Goal: Information Seeking & Learning: Learn about a topic

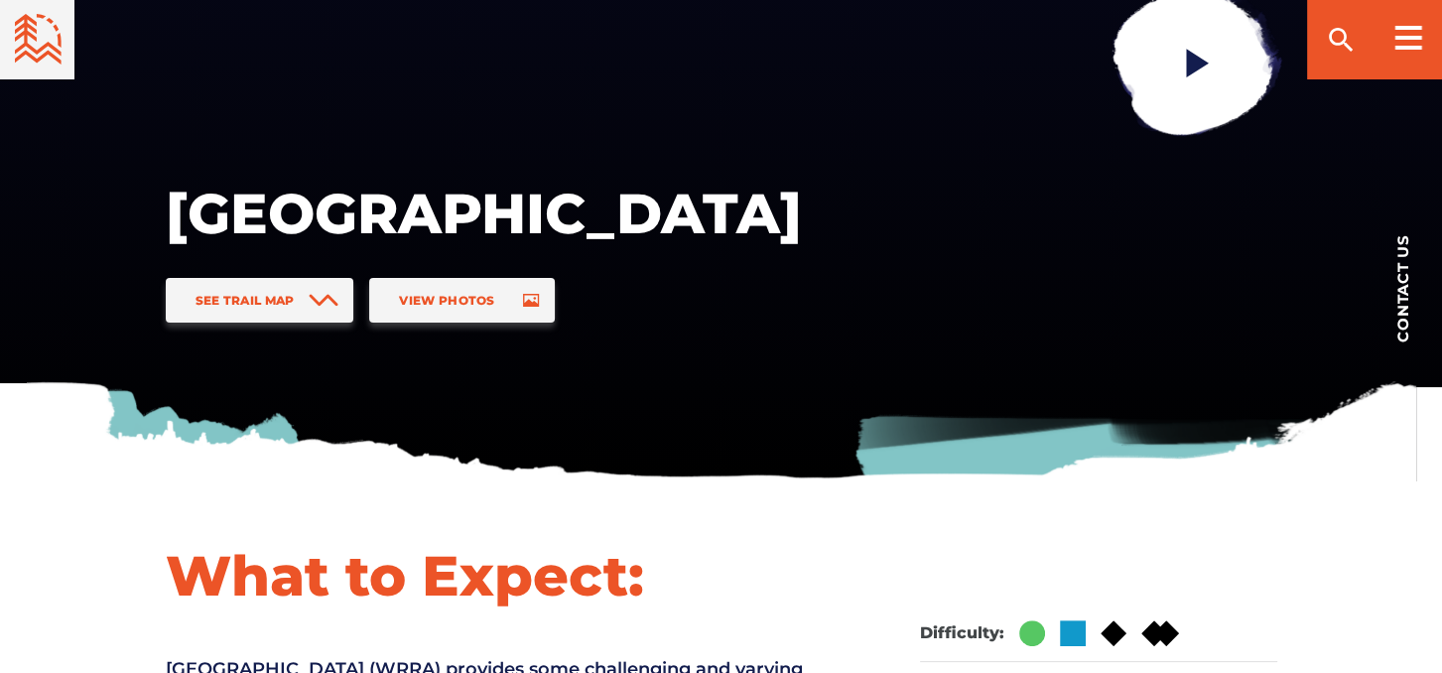
scroll to position [595, 0]
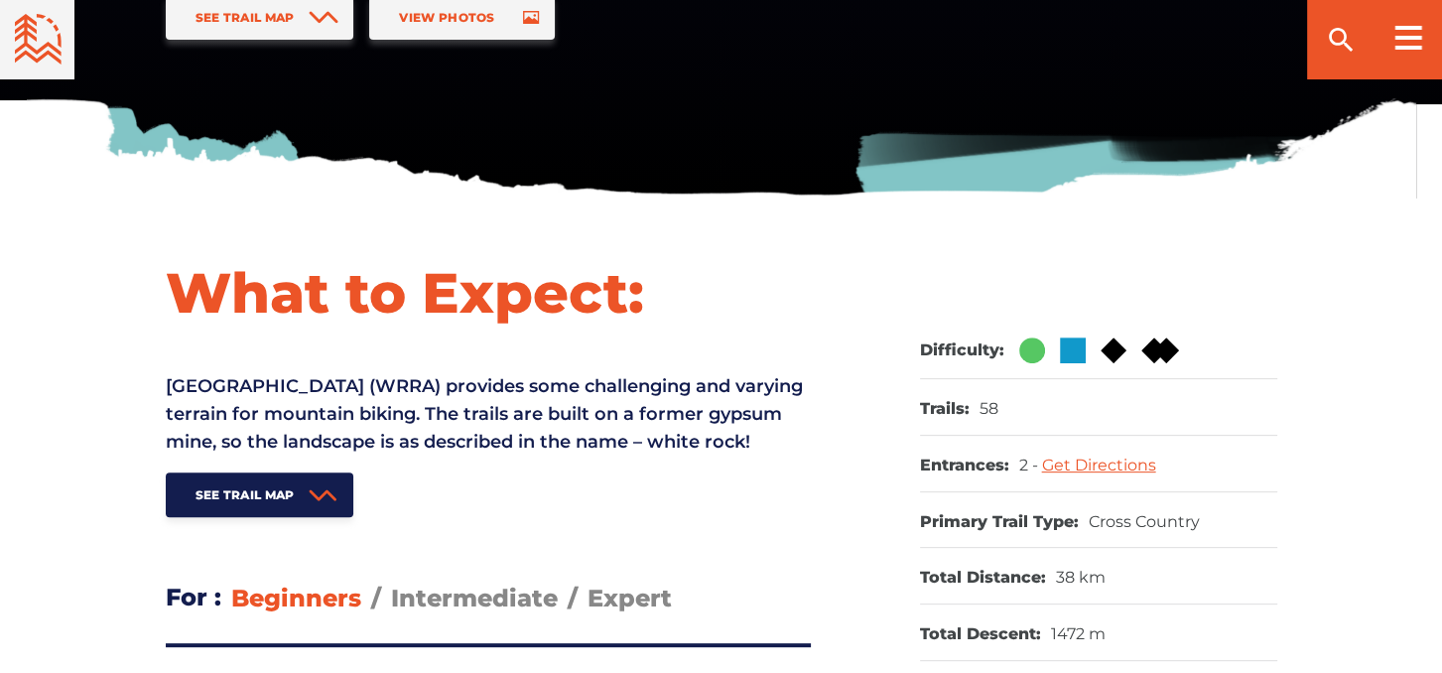
drag, startPoint x: 211, startPoint y: 381, endPoint x: 289, endPoint y: 465, distance: 114.5
click at [289, 455] on p "White Rock Recreational Area (WRRA) provides some challenging and varying terra…" at bounding box center [488, 413] width 645 height 83
click at [438, 441] on p "White Rock Recreational Area (WRRA) provides some challenging and varying terra…" at bounding box center [488, 413] width 645 height 83
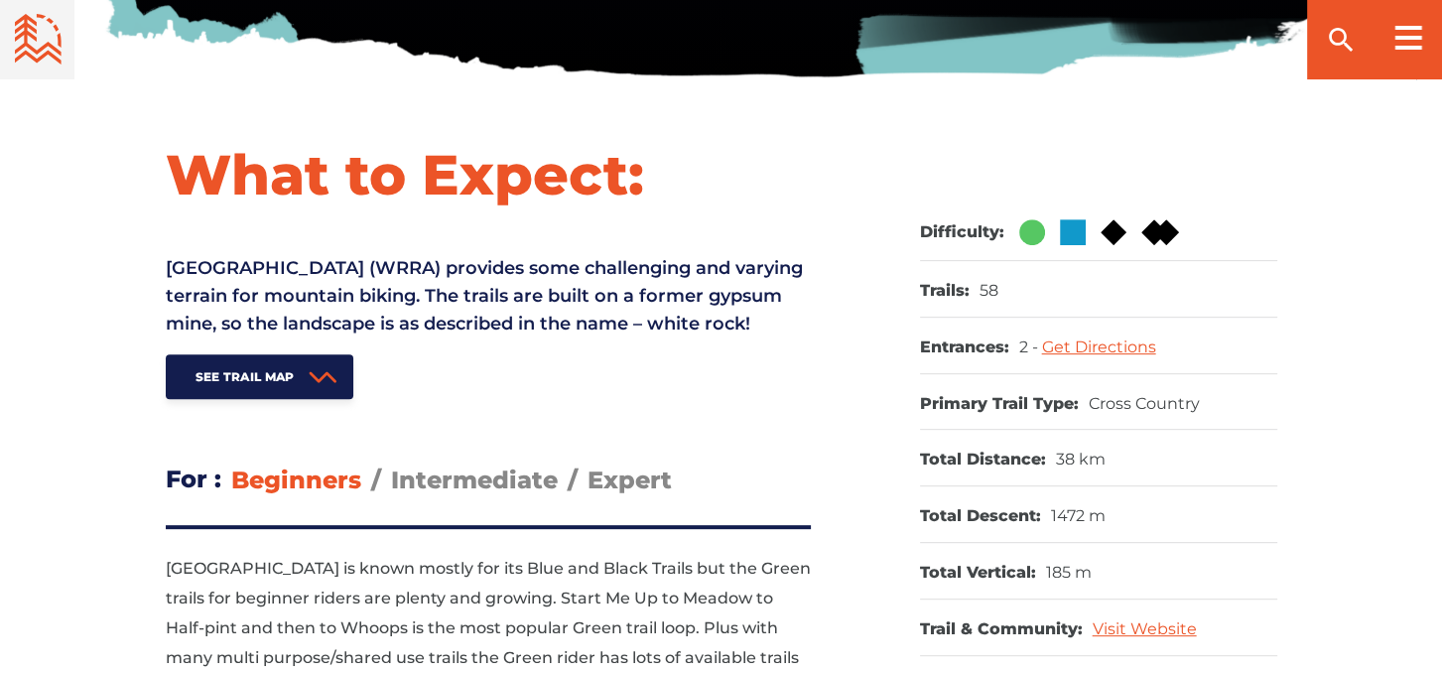
scroll to position [992, 0]
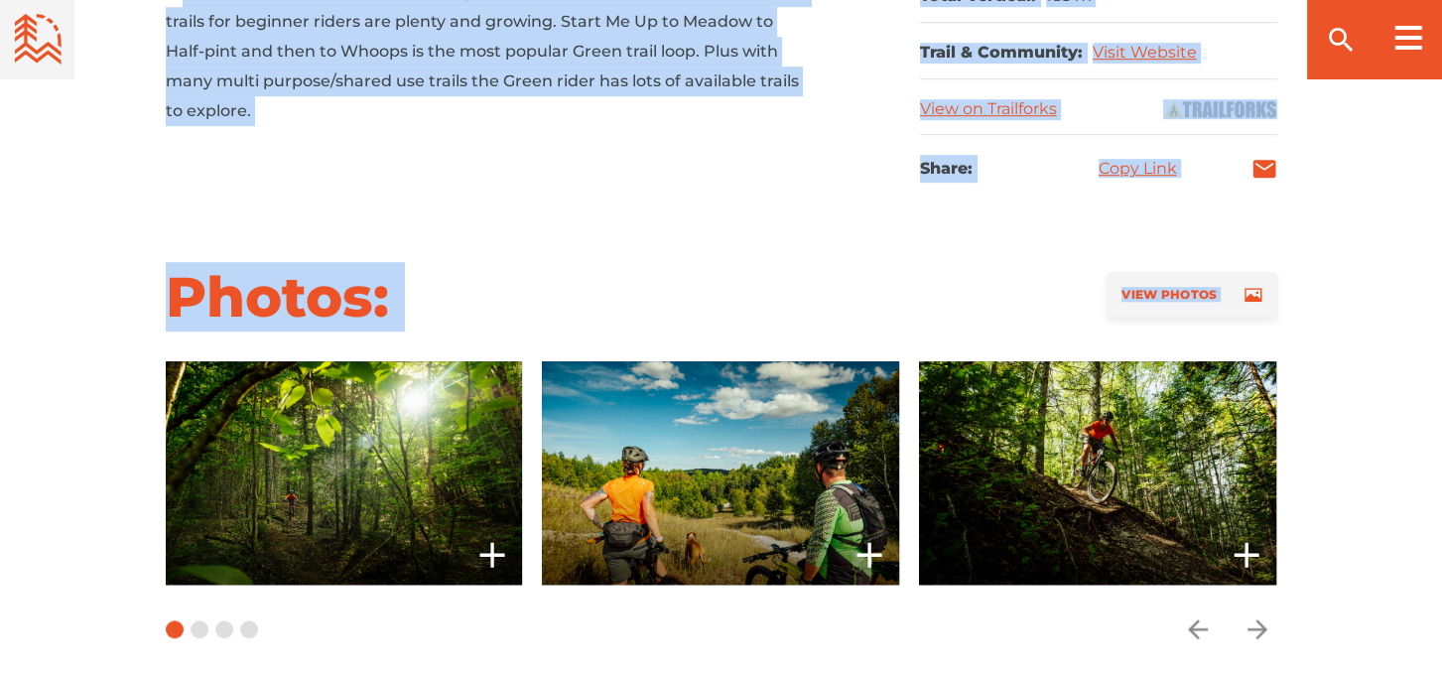
drag, startPoint x: 194, startPoint y: 320, endPoint x: 476, endPoint y: 275, distance: 285.5
click at [455, 318] on section "What to Expect: White Rock Recreational Area (WRRA) provides some challenging a…" at bounding box center [721, 73] width 1442 height 1021
click at [483, 265] on div "Photos: View Photos" at bounding box center [721, 296] width 1389 height 69
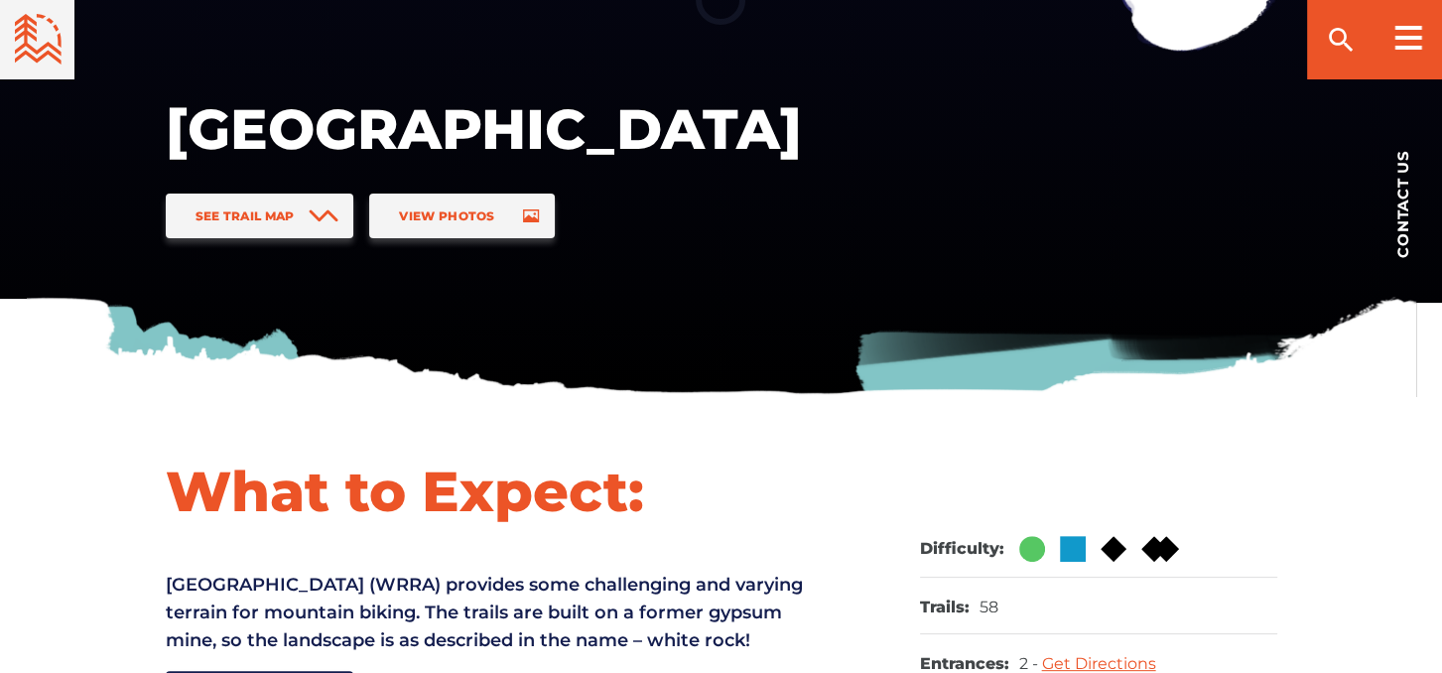
scroll to position [0, 0]
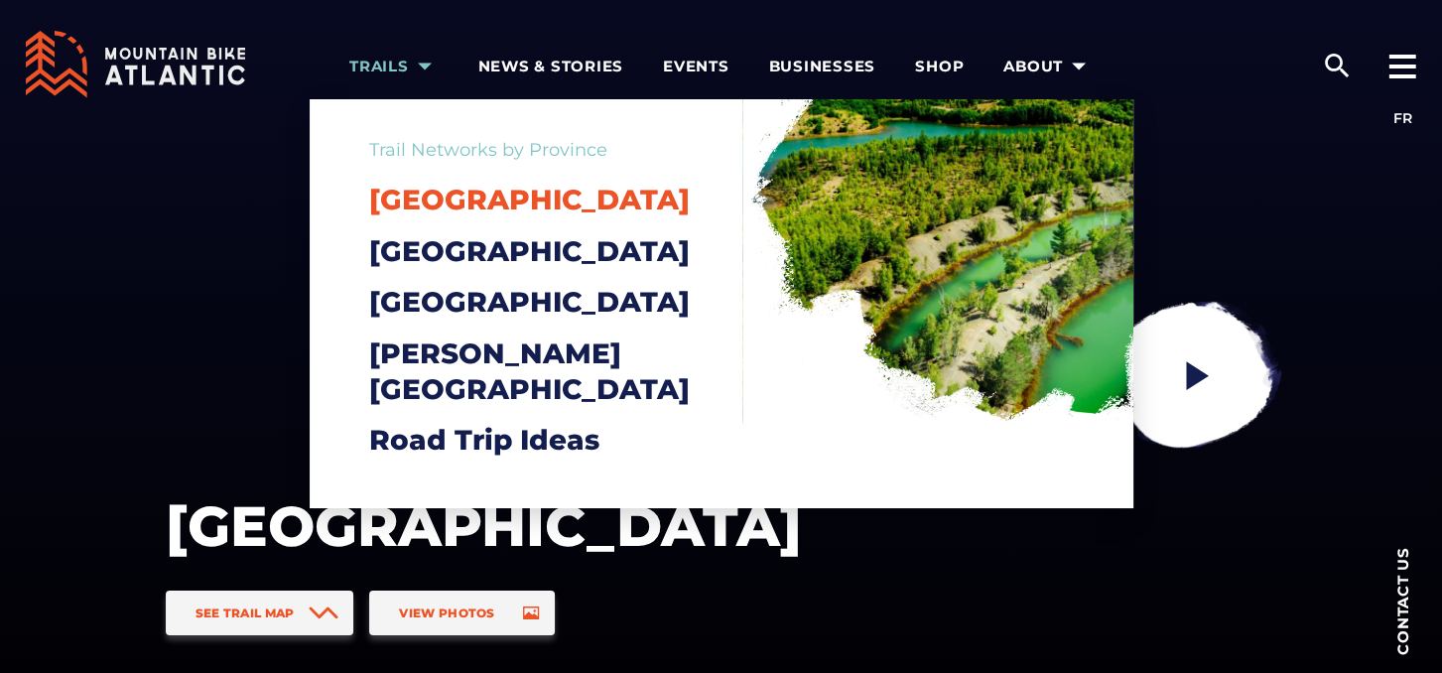
click at [460, 200] on span "[GEOGRAPHIC_DATA]" at bounding box center [529, 200] width 320 height 34
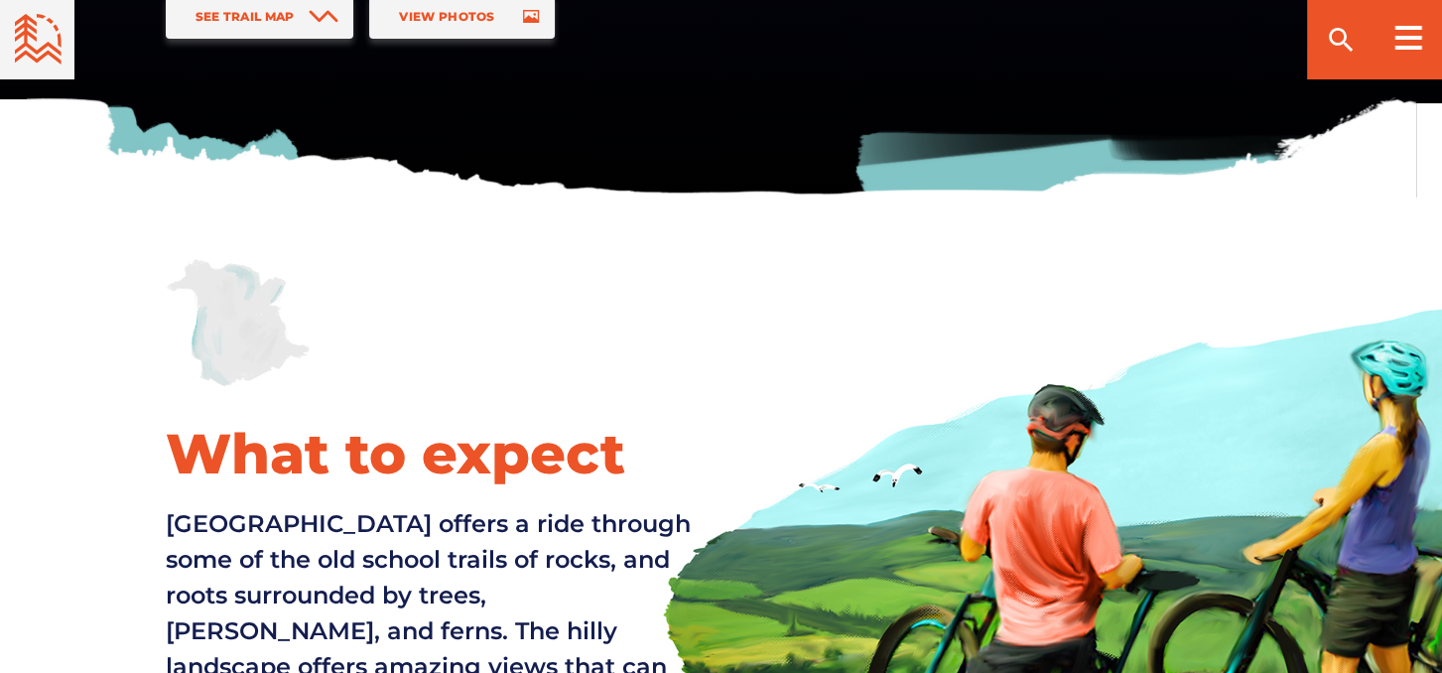
scroll to position [893, 0]
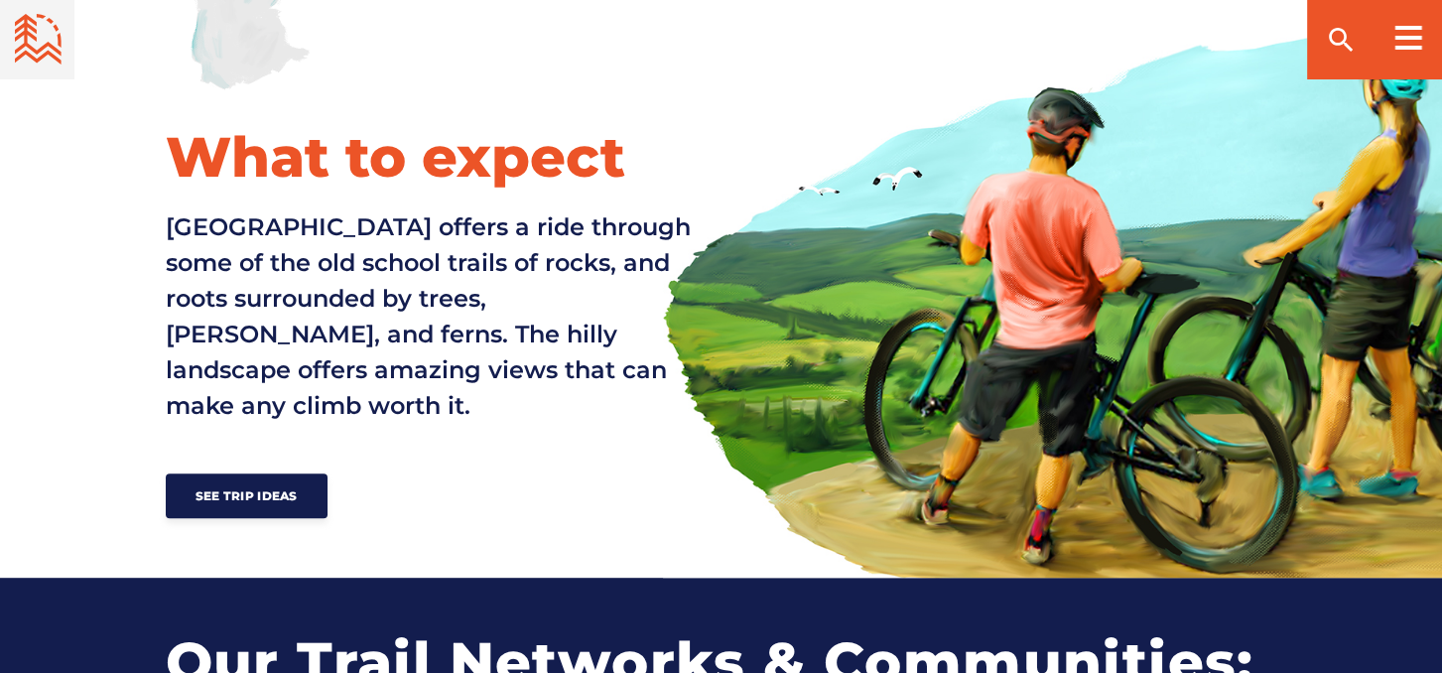
click at [469, 327] on p "[GEOGRAPHIC_DATA] offers a ride through some of the old school trails of rocks,…" at bounding box center [436, 316] width 540 height 214
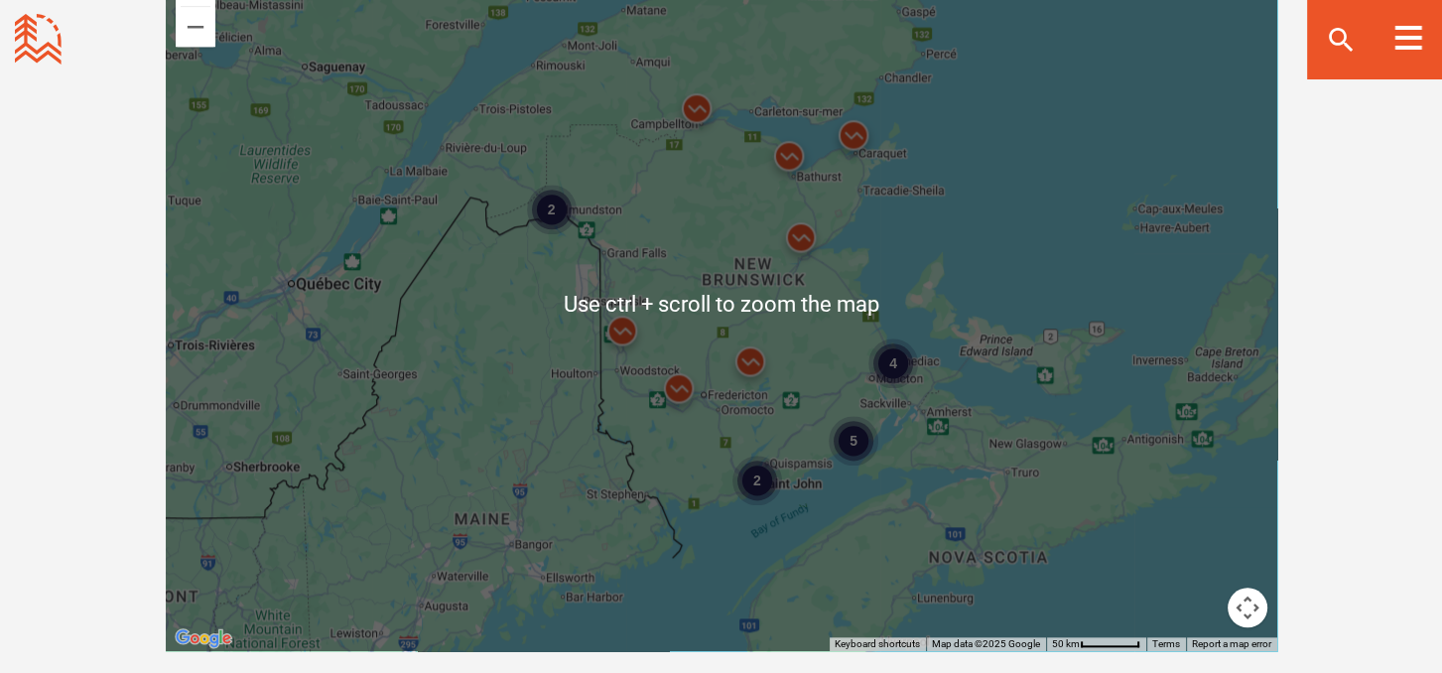
scroll to position [1885, 0]
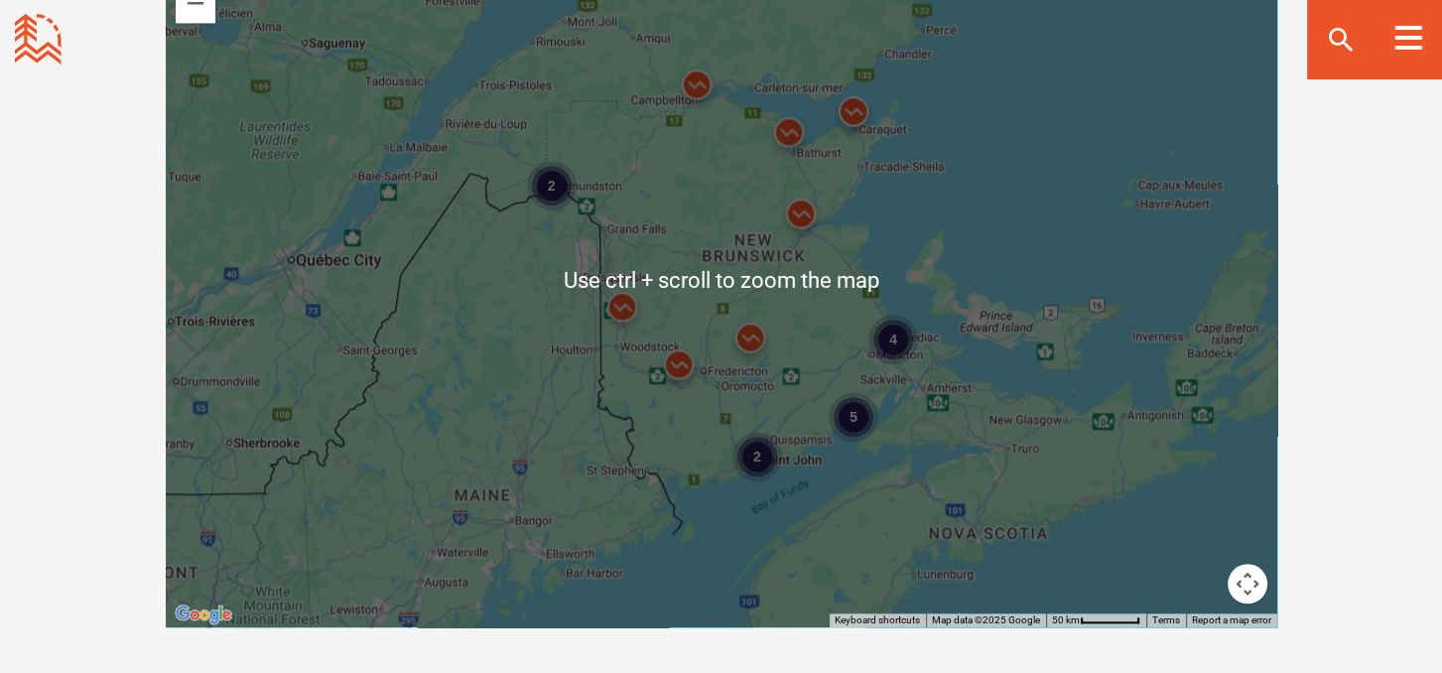
click at [862, 418] on div "5" at bounding box center [853, 417] width 50 height 50
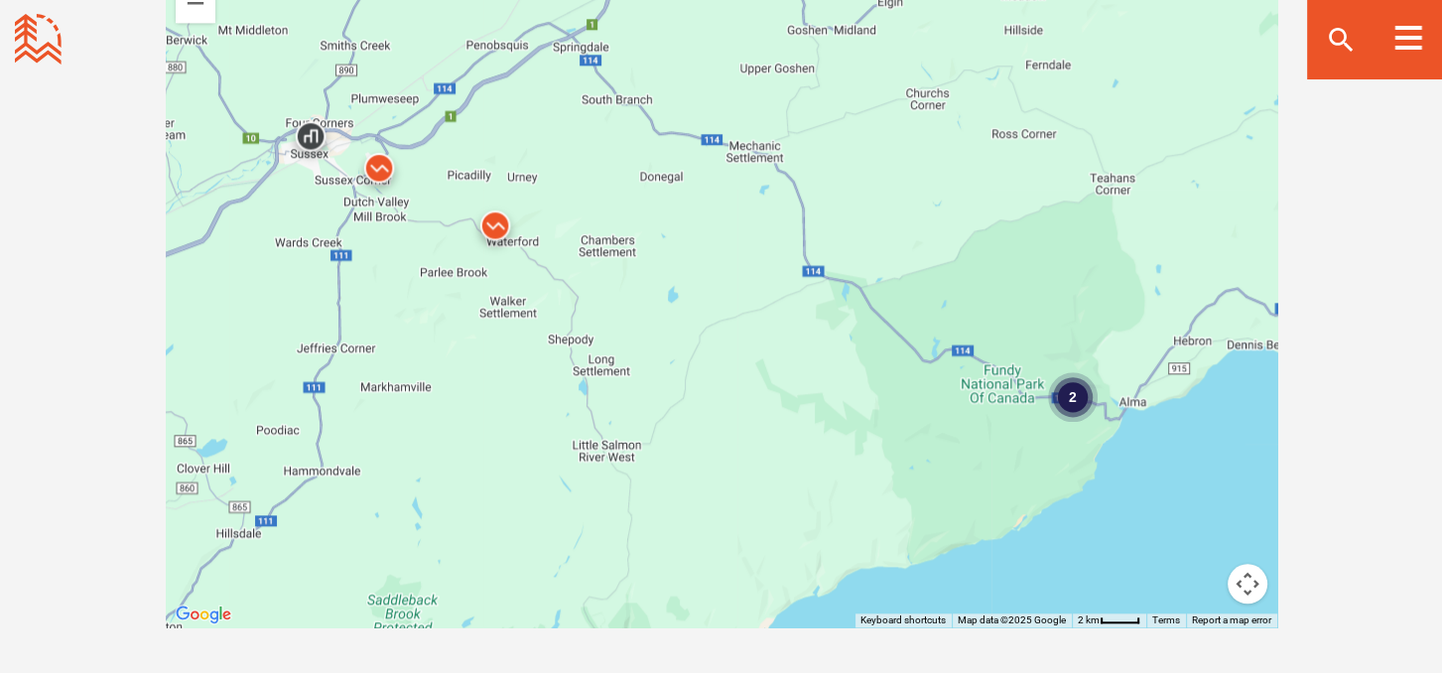
click at [381, 159] on img at bounding box center [379, 173] width 60 height 60
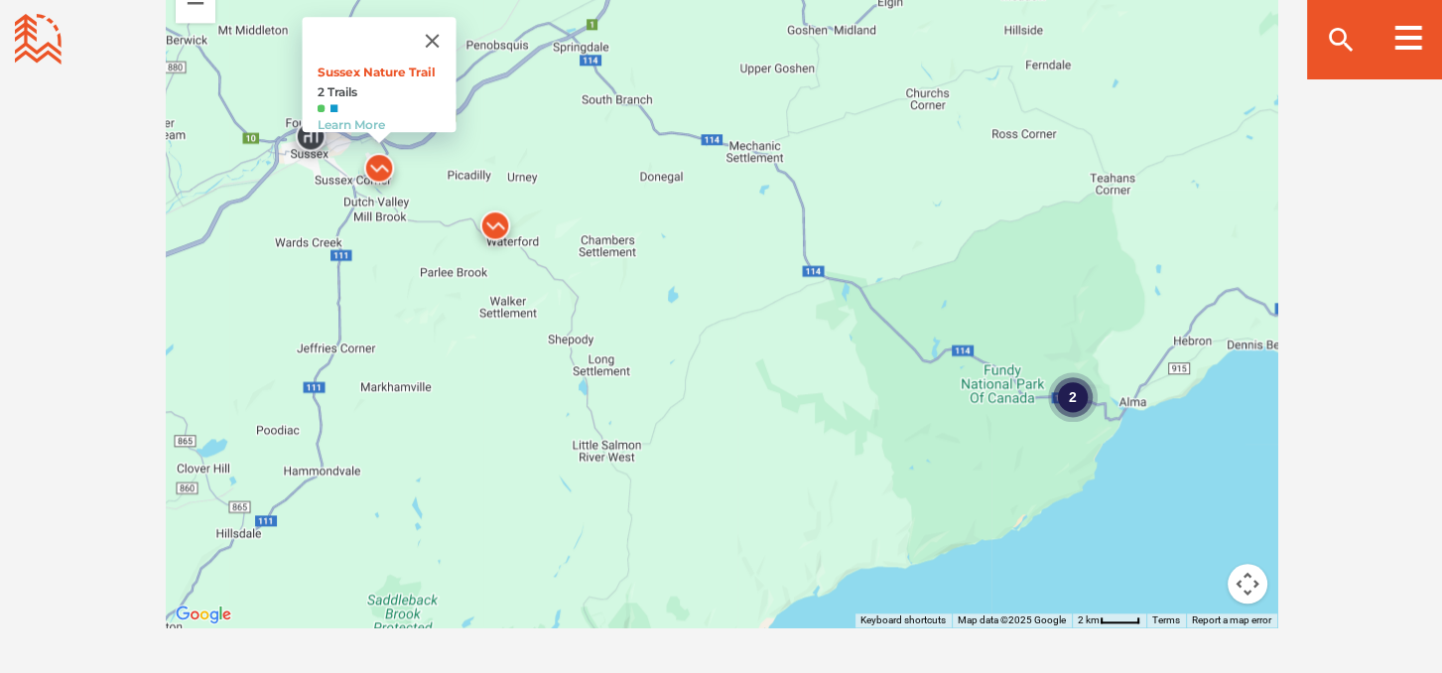
click at [495, 226] on img at bounding box center [495, 230] width 60 height 60
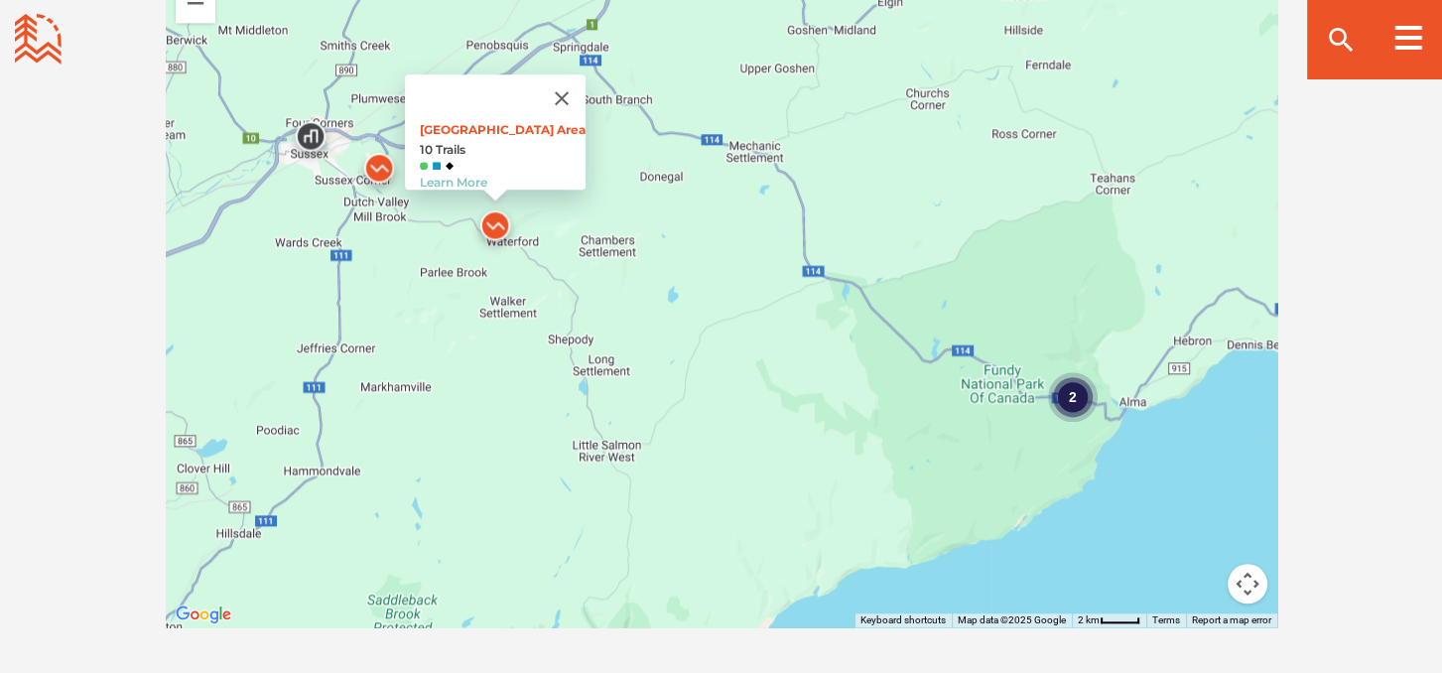
click at [1062, 385] on div "2" at bounding box center [1072, 396] width 50 height 50
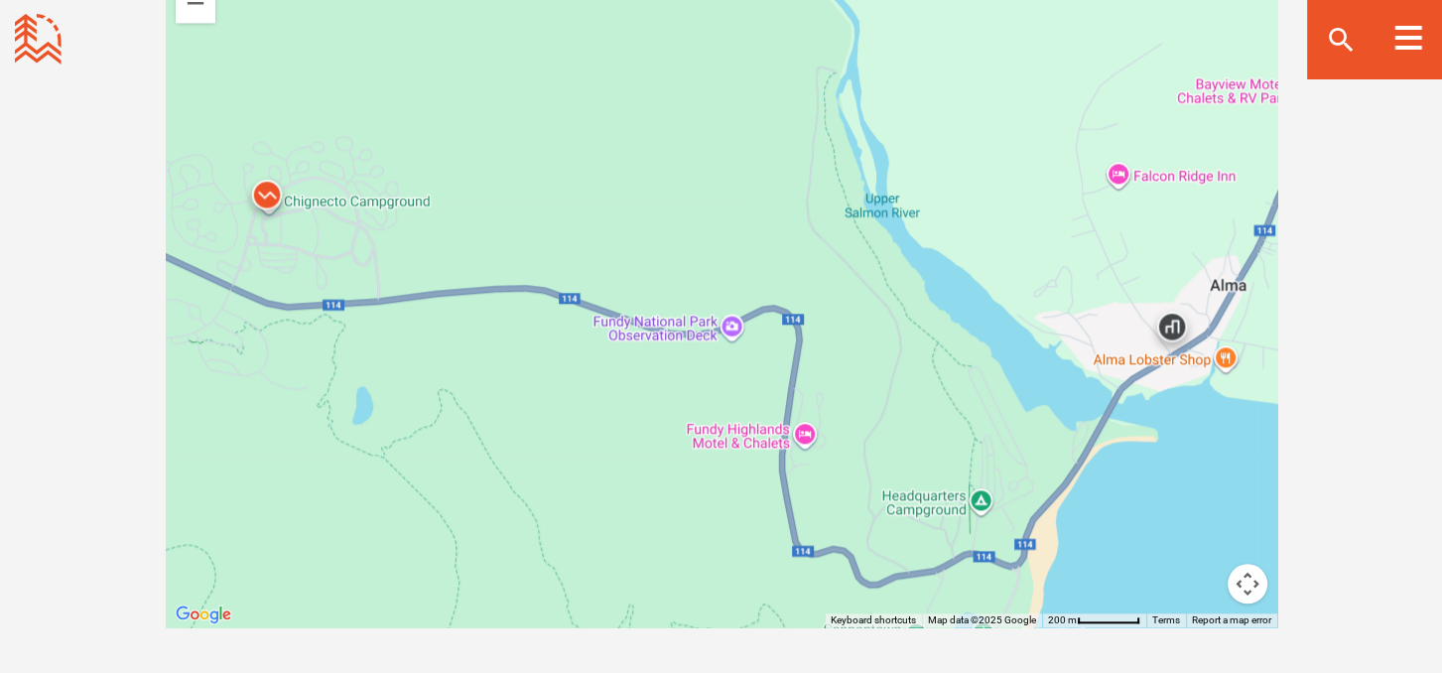
click at [264, 194] on img at bounding box center [267, 200] width 60 height 60
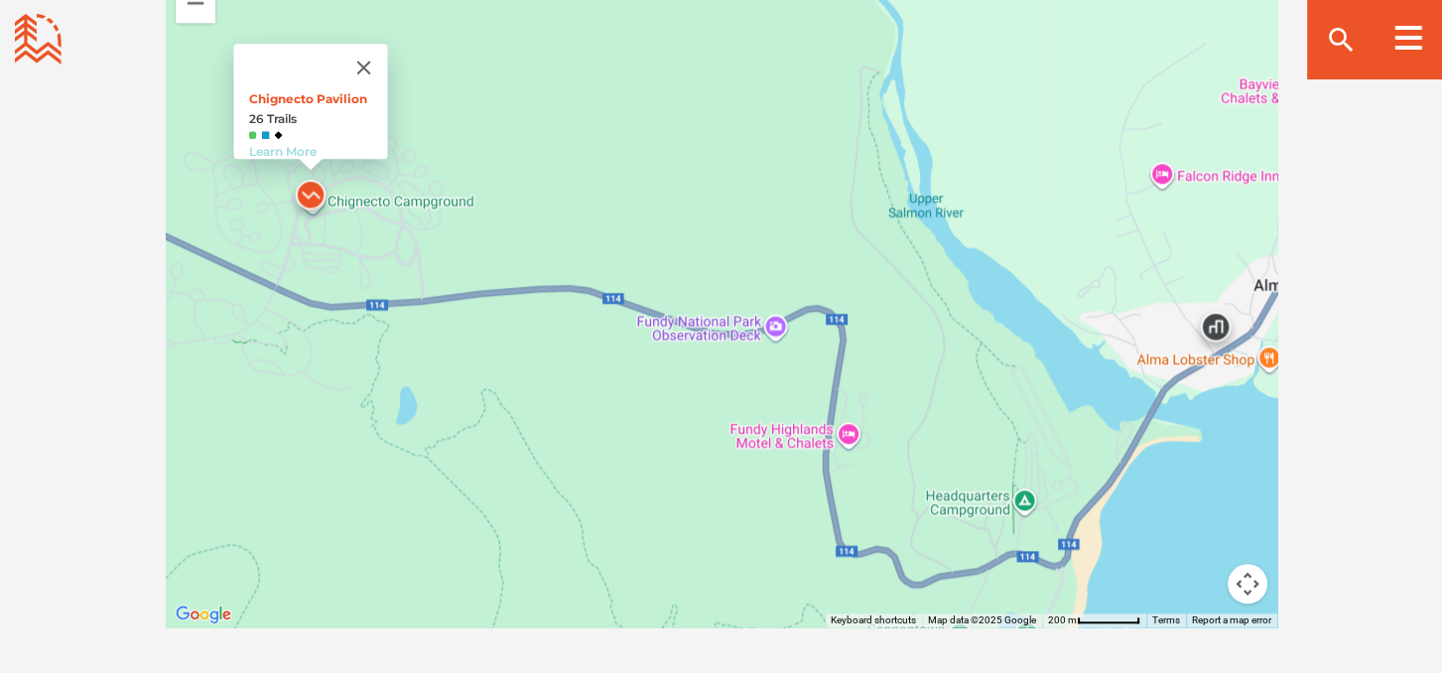
click at [278, 144] on link "Learn More" at bounding box center [281, 151] width 67 height 15
